Goal: Transaction & Acquisition: Purchase product/service

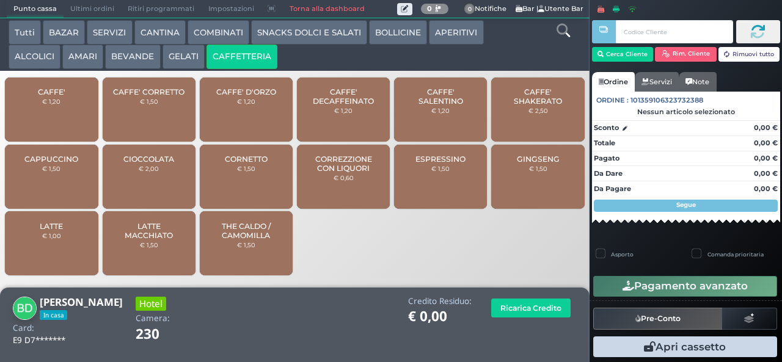
click at [144, 61] on button "BEVANDE" at bounding box center [132, 57] width 55 height 24
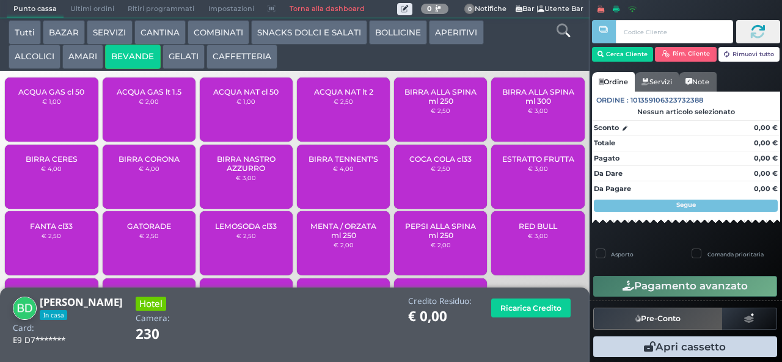
click at [78, 96] on span "ACQUA GAS cl 50" at bounding box center [51, 91] width 66 height 9
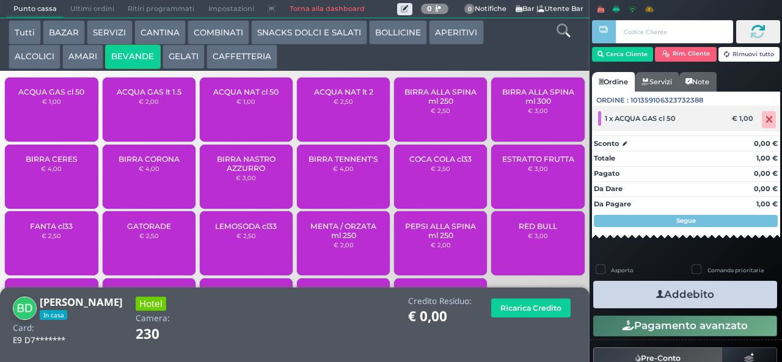
click at [765, 120] on icon at bounding box center [768, 120] width 7 height 1
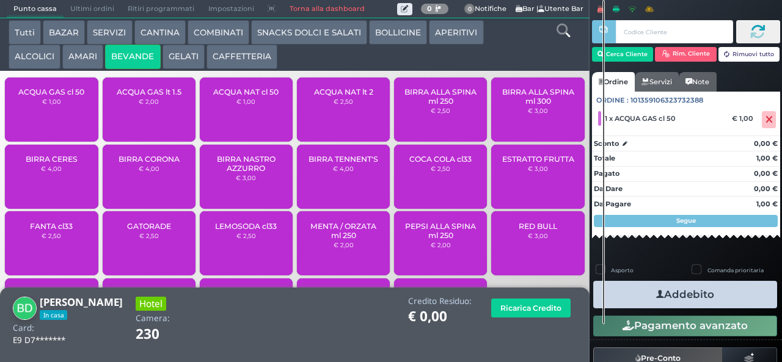
click at [258, 95] on span "ACQUA NAT cl 50" at bounding box center [245, 91] width 65 height 9
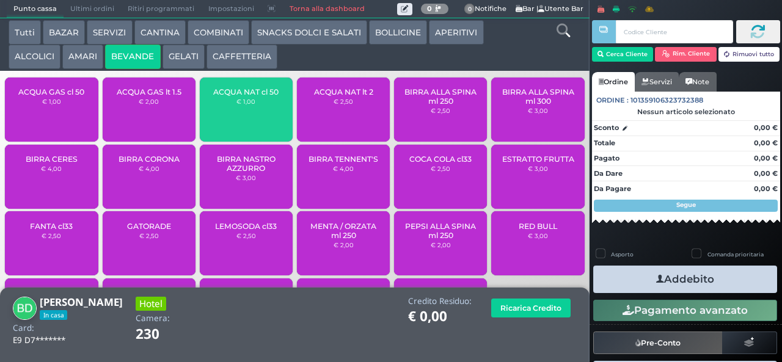
click at [721, 288] on button "Addebito" at bounding box center [685, 279] width 184 height 27
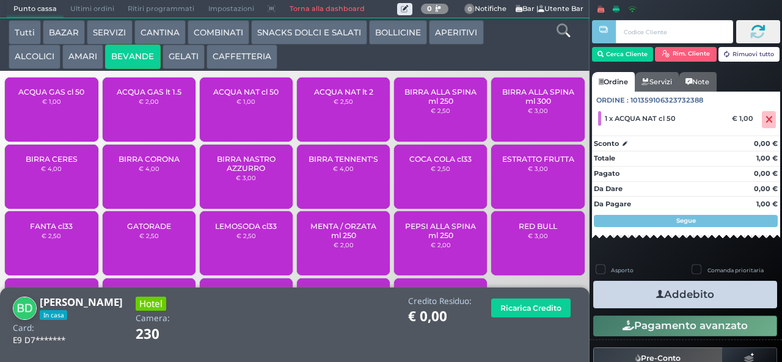
click at [716, 300] on button "Addebito" at bounding box center [685, 294] width 184 height 27
